Goal: Task Accomplishment & Management: Complete application form

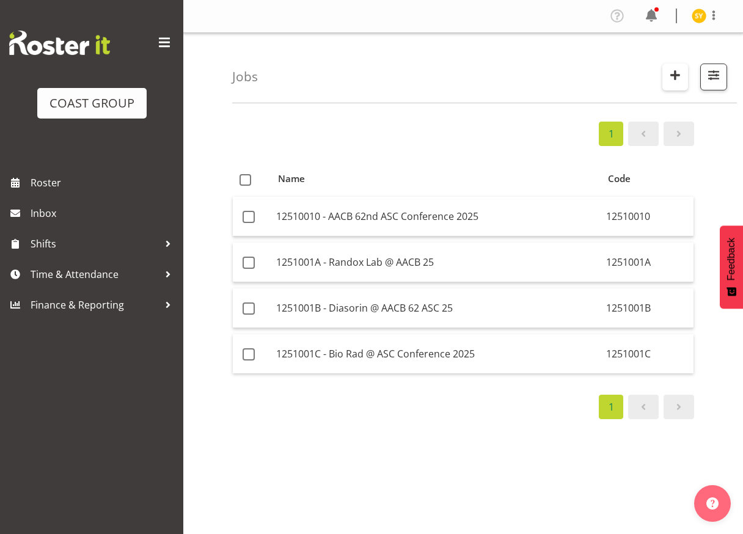
click at [669, 76] on span "button" at bounding box center [675, 75] width 16 height 16
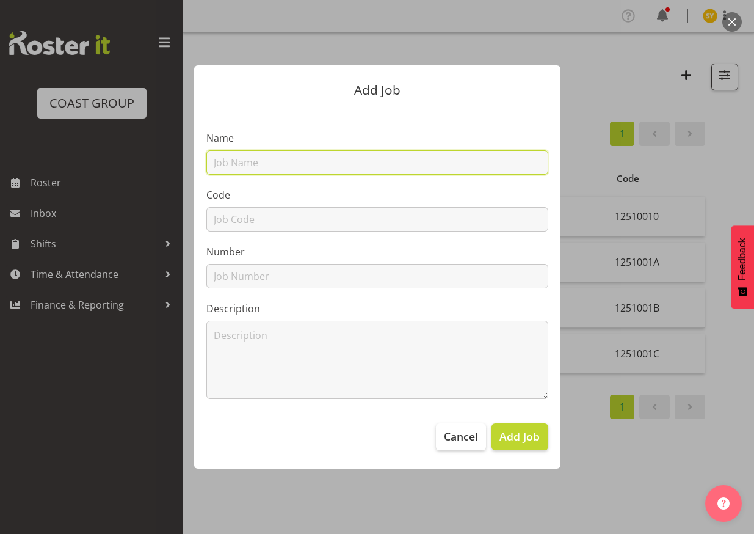
click at [319, 159] on input "text" at bounding box center [377, 162] width 342 height 24
paste input "1251001D"
type input "1251001D"
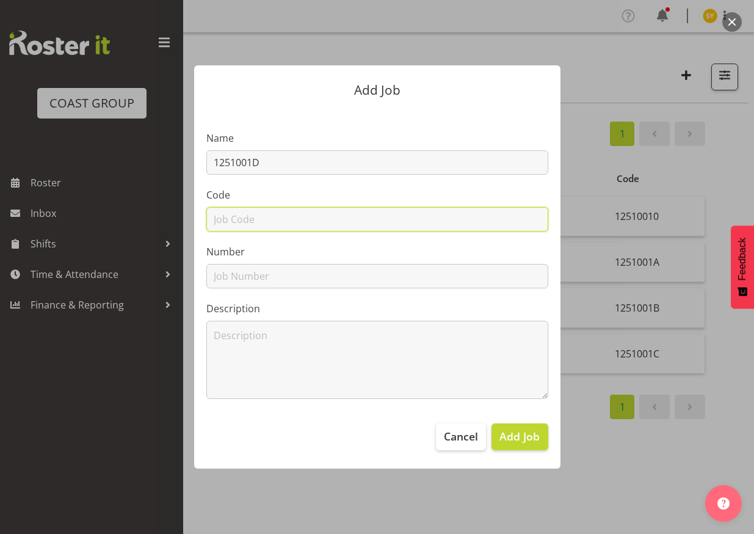
click at [242, 212] on input "text" at bounding box center [377, 219] width 342 height 24
paste input "1251001D"
type input "1251001D"
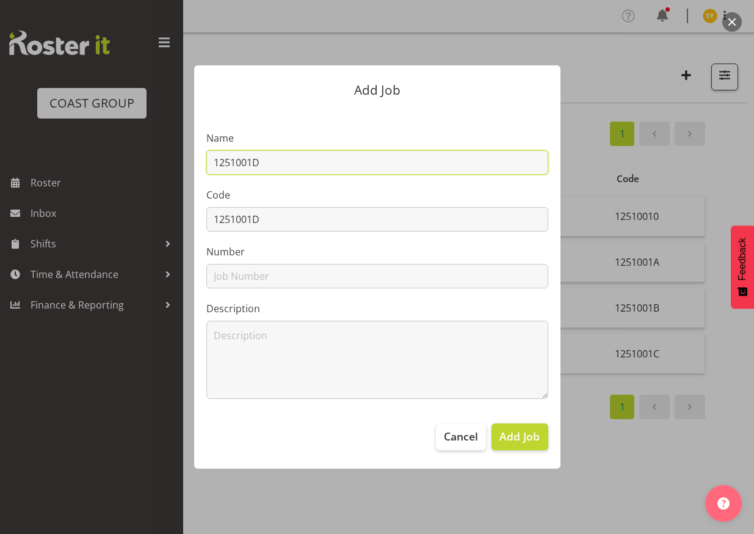
click at [317, 170] on input "1251001D" at bounding box center [377, 162] width 342 height 24
paste input "SNIBE @ ASC Connference 25"
type input "1251001D - SNIBE @ ASC Connference 25"
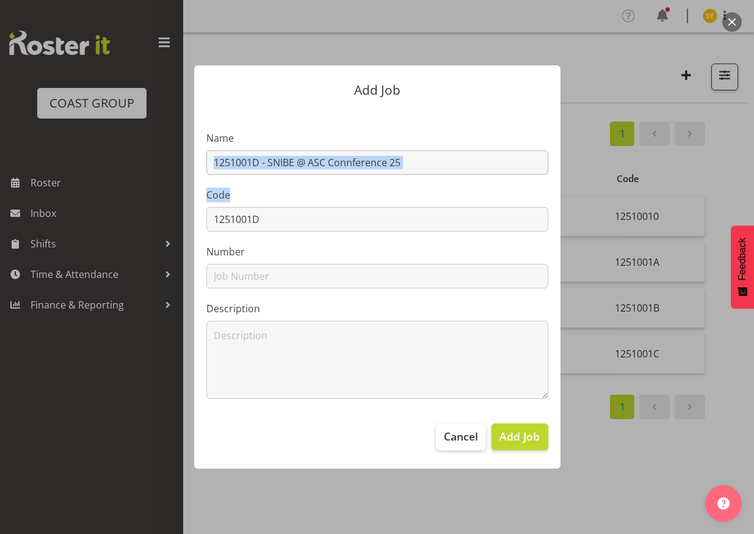
drag, startPoint x: 468, startPoint y: 173, endPoint x: 385, endPoint y: 163, distance: 83.6
click at [385, 163] on section "Name 1251001D - SNIBE @ ASC Connference 25 Code 1251001D Number Description" at bounding box center [377, 260] width 366 height 302
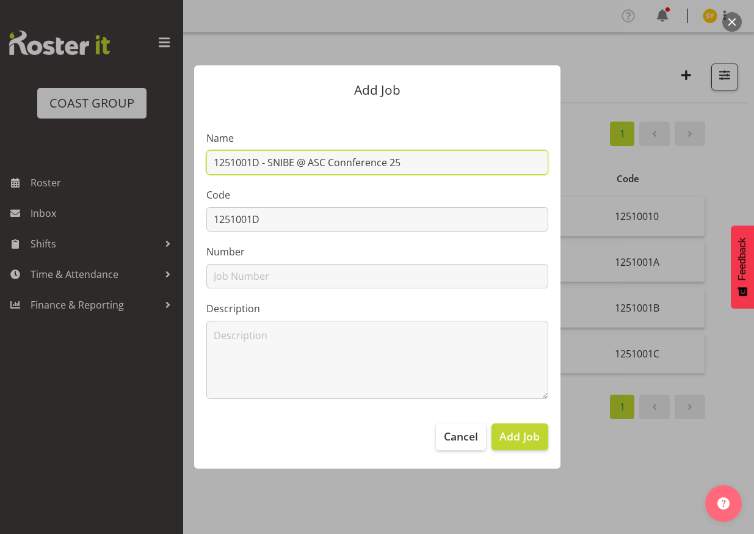
drag, startPoint x: 442, startPoint y: 160, endPoint x: 0, endPoint y: 128, distance: 443.3
click at [9, 128] on div "Add Job Name 1251001D - SNIBE @ ASC Connference 25 Code 1251001D Number Descrip…" at bounding box center [377, 267] width 754 height 534
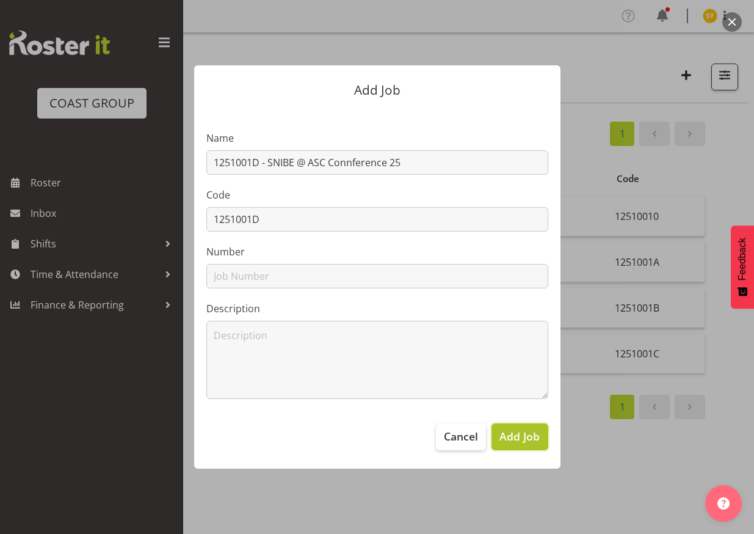
click at [518, 440] on span "Add Job" at bounding box center [520, 436] width 40 height 16
